Goal: Task Accomplishment & Management: Manage account settings

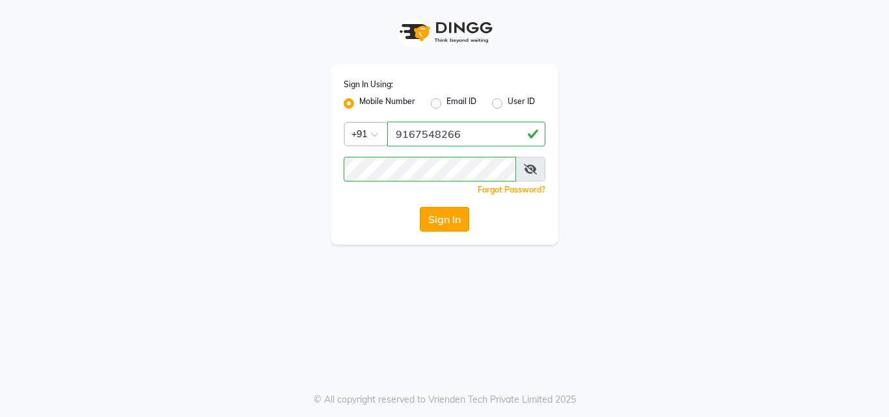
click at [442, 219] on button "Sign In" at bounding box center [444, 219] width 49 height 25
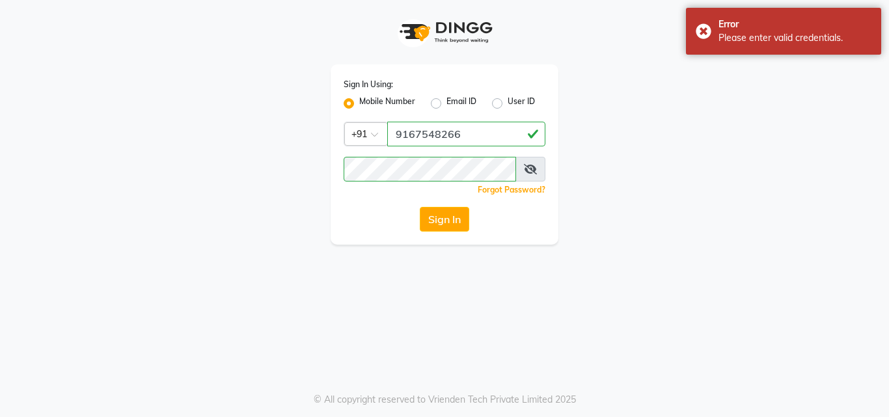
click at [533, 170] on icon at bounding box center [530, 169] width 13 height 10
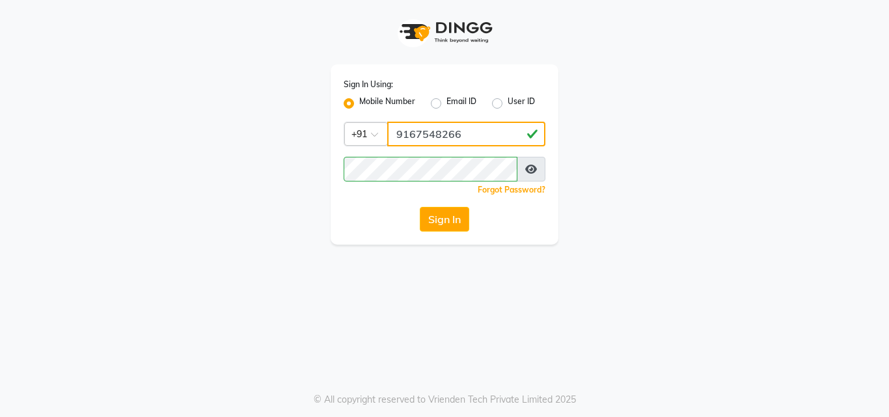
click at [474, 139] on input "9167548266" at bounding box center [466, 134] width 158 height 25
type input "9"
click at [451, 219] on button "Sign In" at bounding box center [444, 219] width 49 height 25
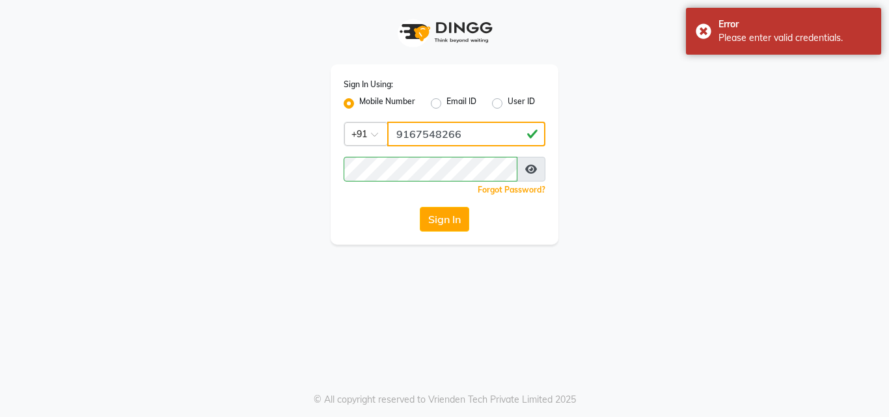
type input "8139990483"
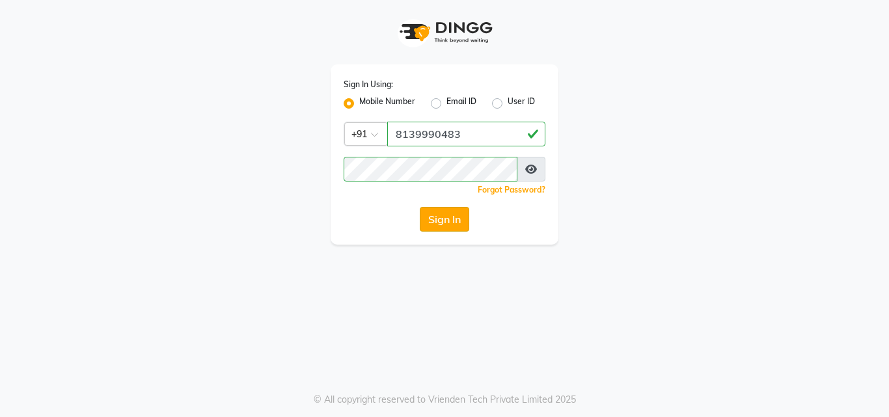
click at [436, 217] on button "Sign In" at bounding box center [444, 219] width 49 height 25
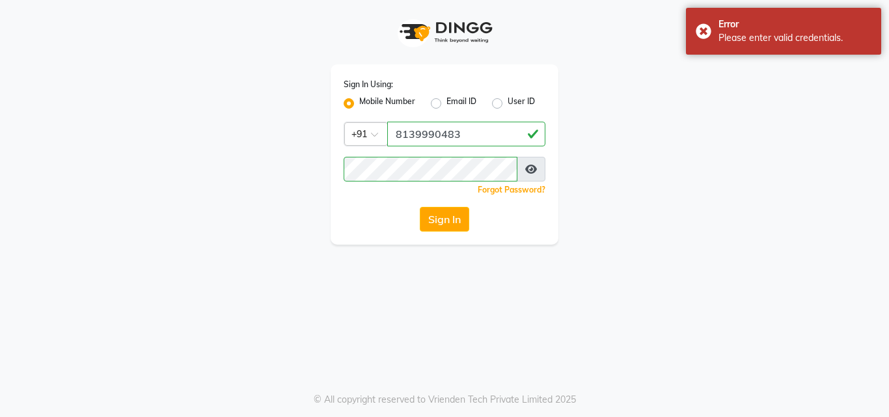
click at [359, 104] on label "Mobile Number" at bounding box center [387, 104] width 56 height 16
click at [359, 104] on input "Mobile Number" at bounding box center [363, 100] width 8 height 8
click at [359, 104] on label "Mobile Number" at bounding box center [387, 104] width 56 height 16
click at [359, 104] on input "Mobile Number" at bounding box center [363, 100] width 8 height 8
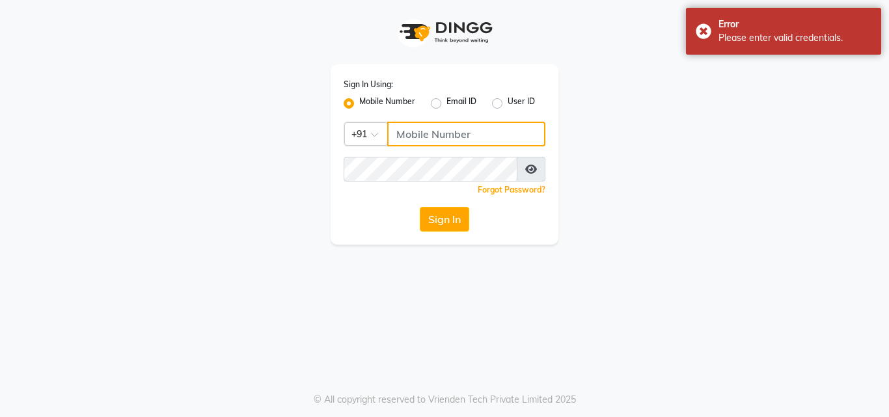
click at [427, 137] on input "Username" at bounding box center [466, 134] width 158 height 25
type input "8139990483"
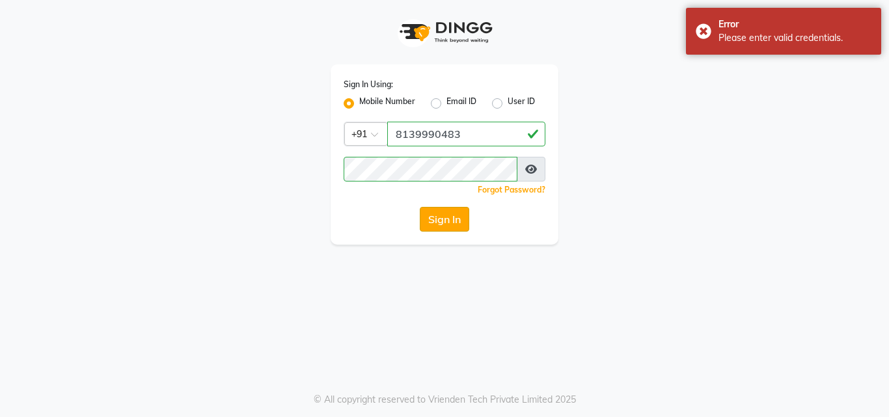
click at [445, 222] on button "Sign In" at bounding box center [444, 219] width 49 height 25
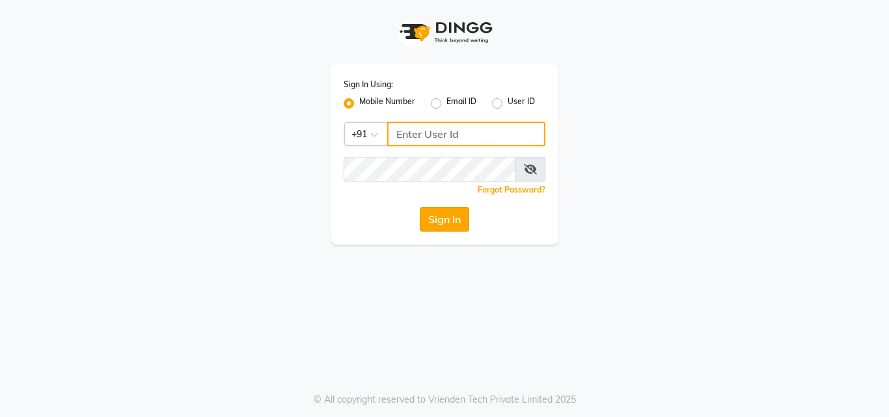
type input "9167548266"
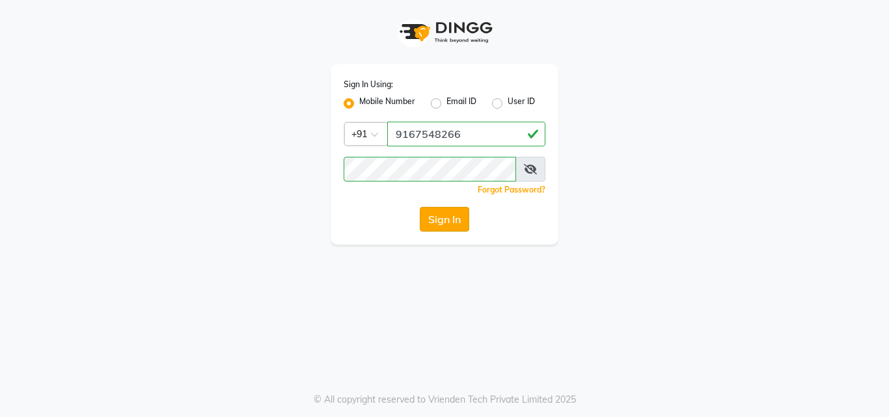
click at [446, 222] on button "Sign In" at bounding box center [444, 219] width 49 height 25
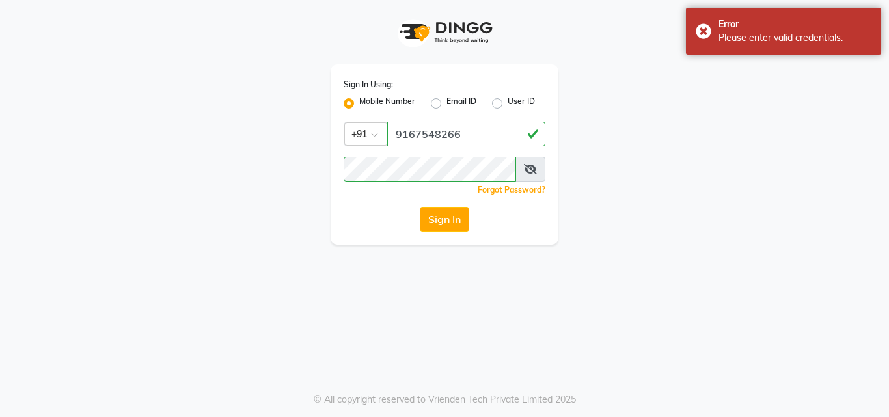
click at [293, 183] on div "Sign In Using: Mobile Number Email ID User ID Country Code × +91 9167548266 Rem…" at bounding box center [445, 122] width 742 height 245
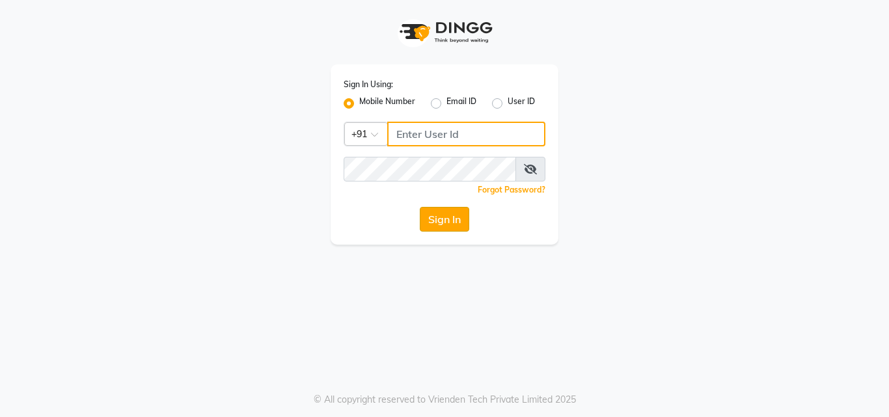
type input "9167548266"
click at [438, 216] on button "Sign In" at bounding box center [444, 219] width 49 height 25
